Goal: Information Seeking & Learning: Learn about a topic

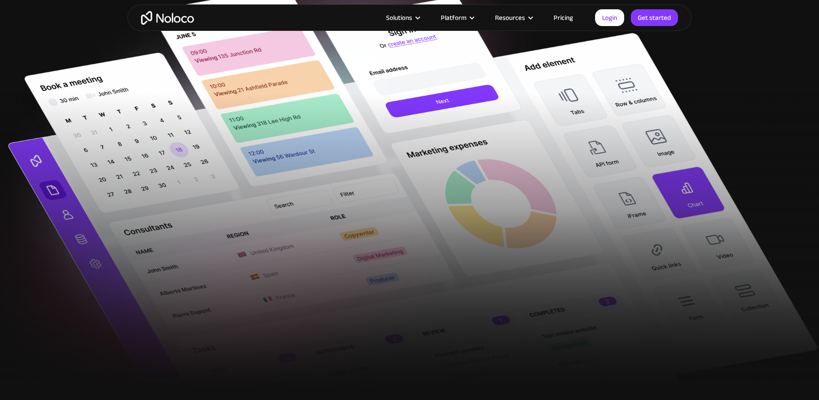
scroll to position [88, 0]
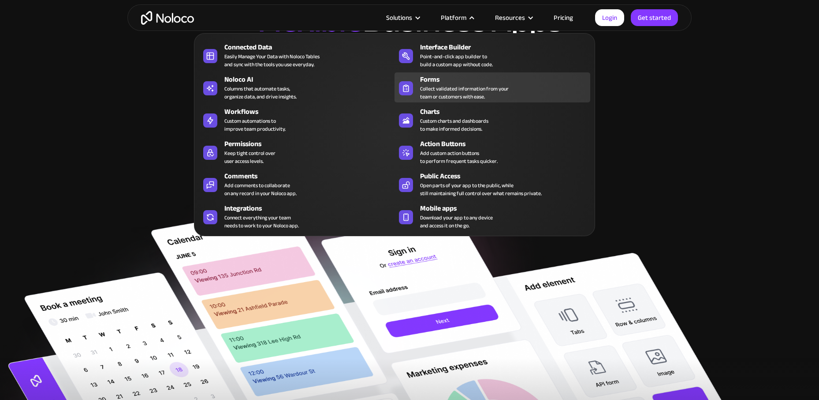
click at [445, 90] on div "Collect validated information from your team or customers with ease." at bounding box center [464, 93] width 89 height 16
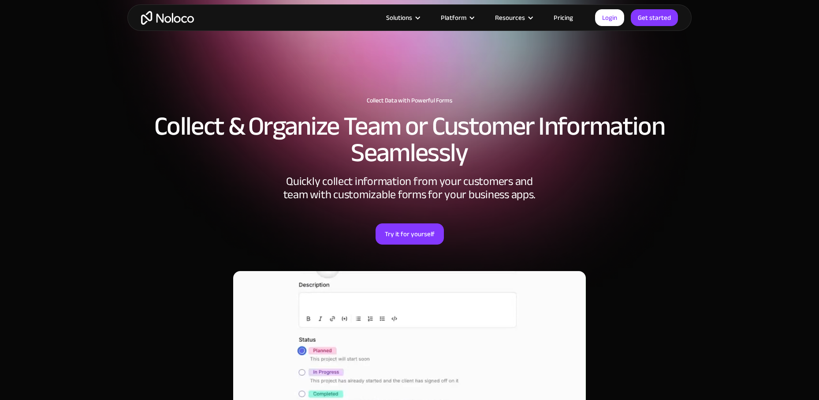
scroll to position [176, 0]
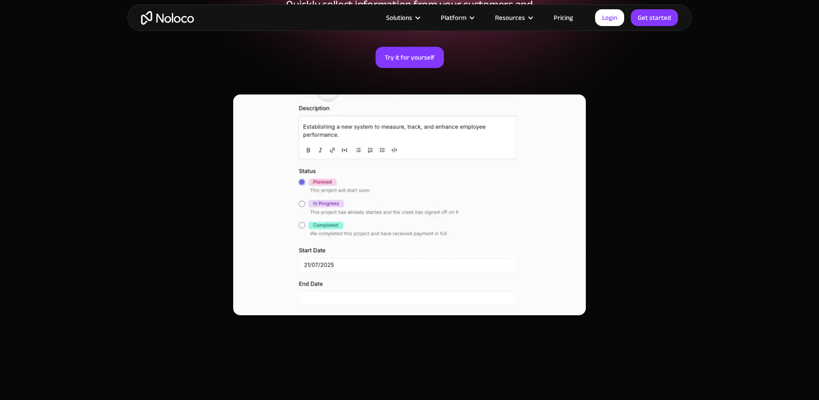
click at [560, 12] on link "Pricing" at bounding box center [563, 17] width 41 height 11
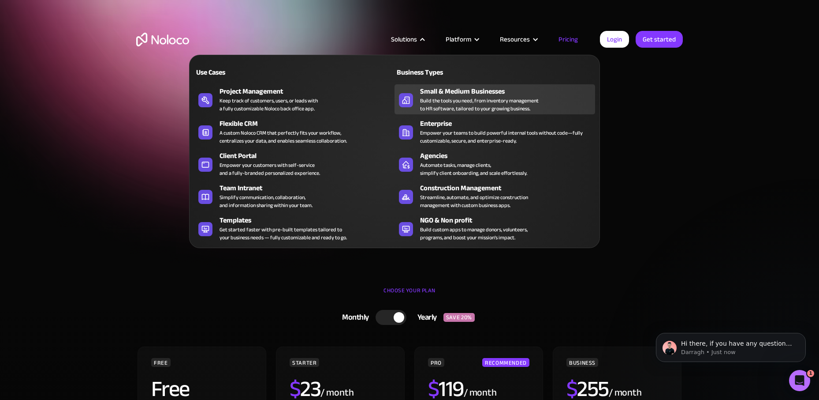
click at [473, 97] on div "Build the tools you need, from inventory management to HR software, tailored to…" at bounding box center [479, 105] width 119 height 16
